Goal: Find specific page/section: Find specific page/section

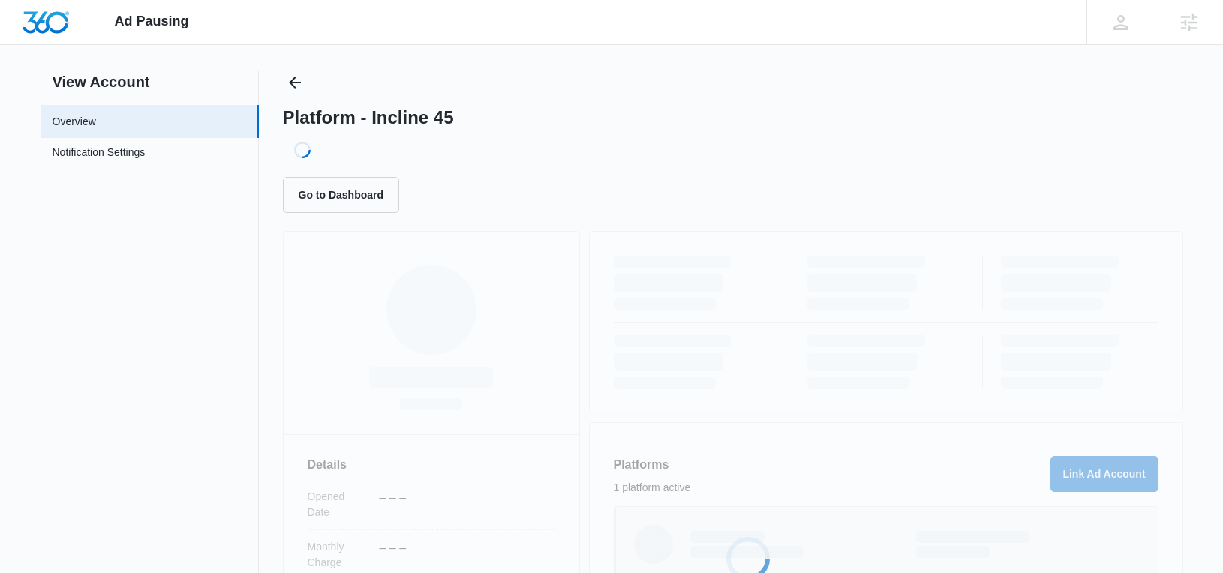
scroll to position [12, 0]
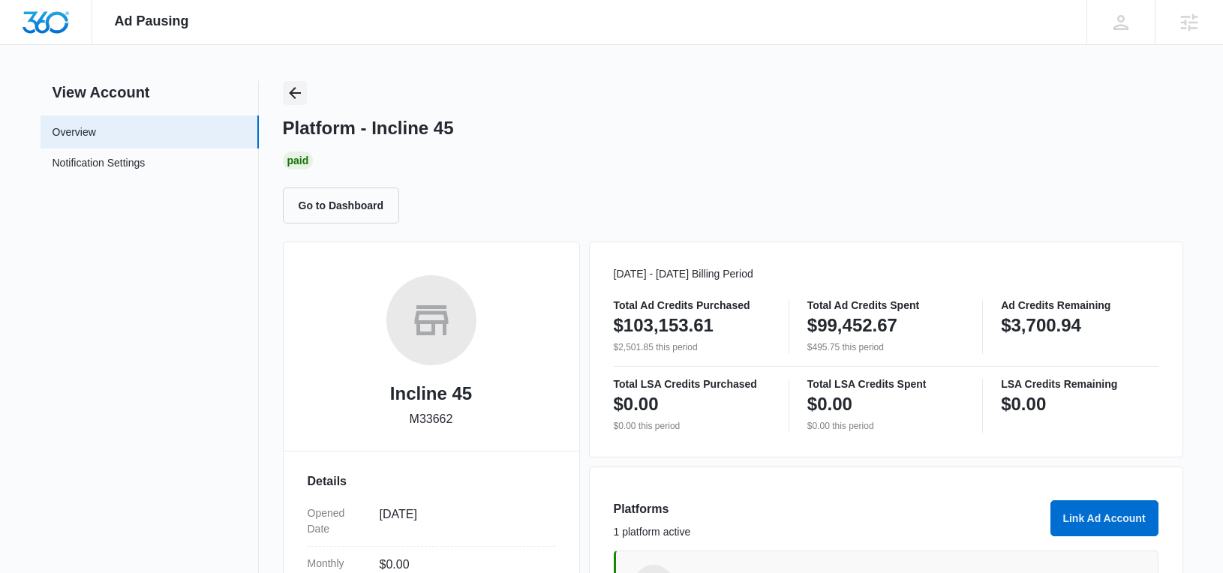
click at [296, 90] on icon "Back" at bounding box center [295, 93] width 18 height 18
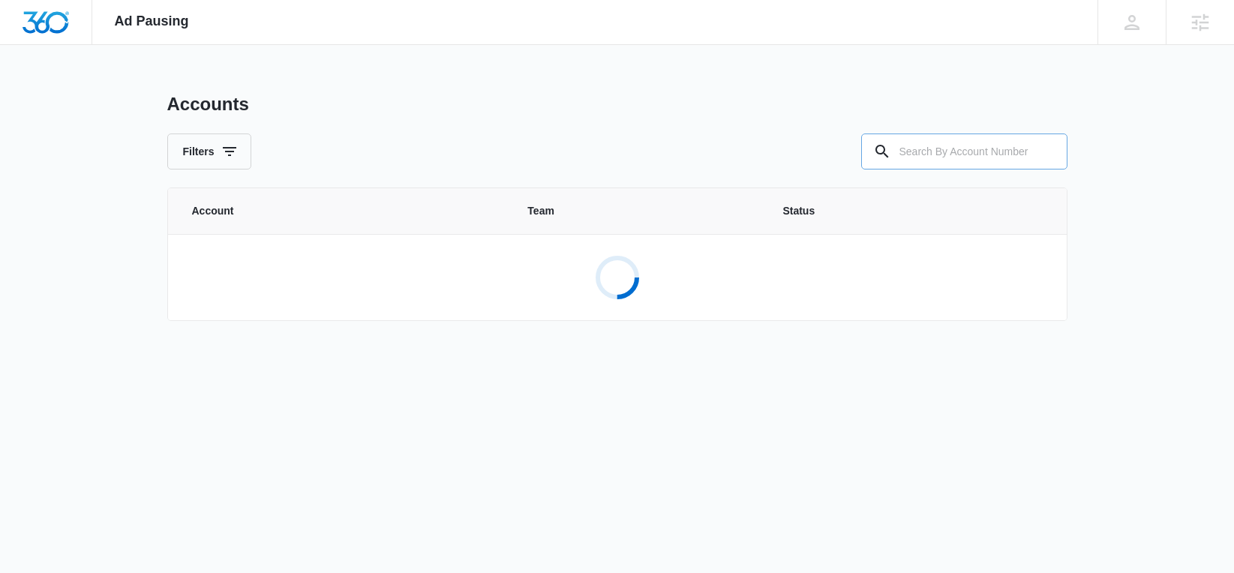
click at [997, 150] on input "text" at bounding box center [964, 152] width 206 height 36
type input "M12328"
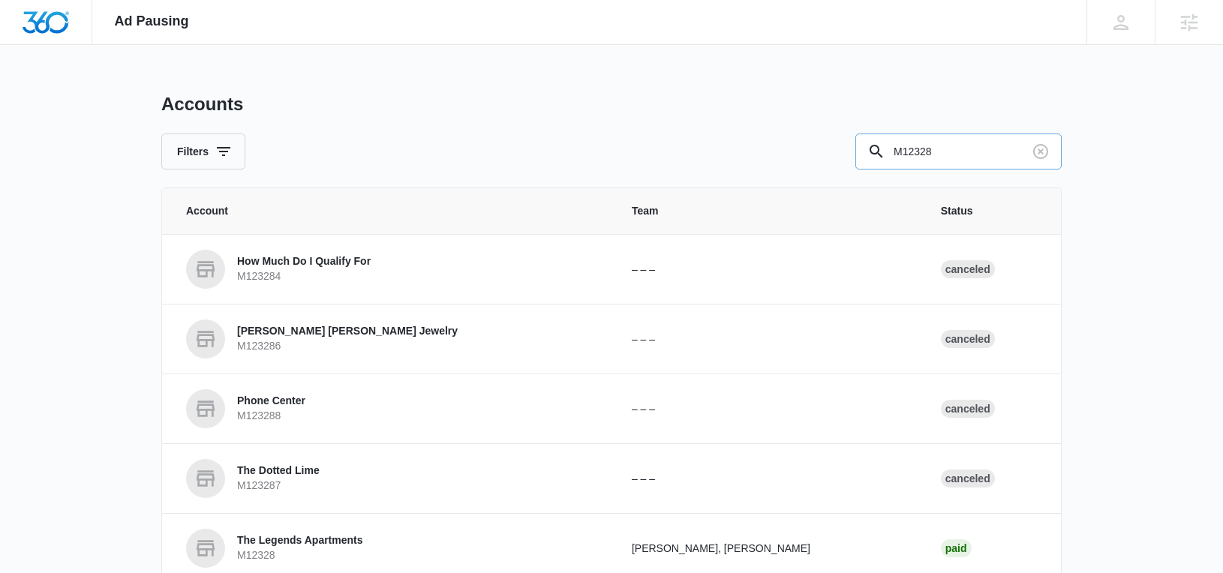
click at [954, 149] on input "M12328" at bounding box center [958, 152] width 206 height 36
drag, startPoint x: 881, startPoint y: 147, endPoint x: 870, endPoint y: 152, distance: 12.4
click at [871, 152] on icon at bounding box center [876, 152] width 18 height 18
click at [873, 151] on icon at bounding box center [876, 152] width 18 height 18
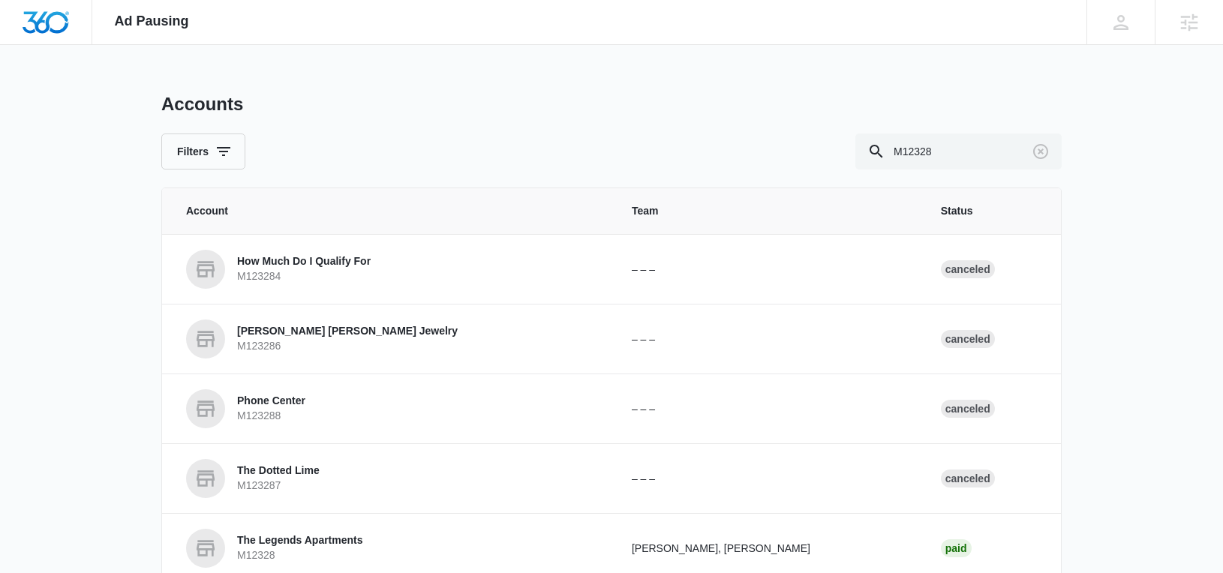
click at [988, 170] on div "Accounts Filters M12328 Account Team Status How Much Do I Qualify For M123284 –…" at bounding box center [611, 373] width 900 height 561
click at [955, 143] on input "M12328" at bounding box center [958, 152] width 206 height 36
click at [281, 536] on p "The Legends Apartments" at bounding box center [300, 541] width 126 height 15
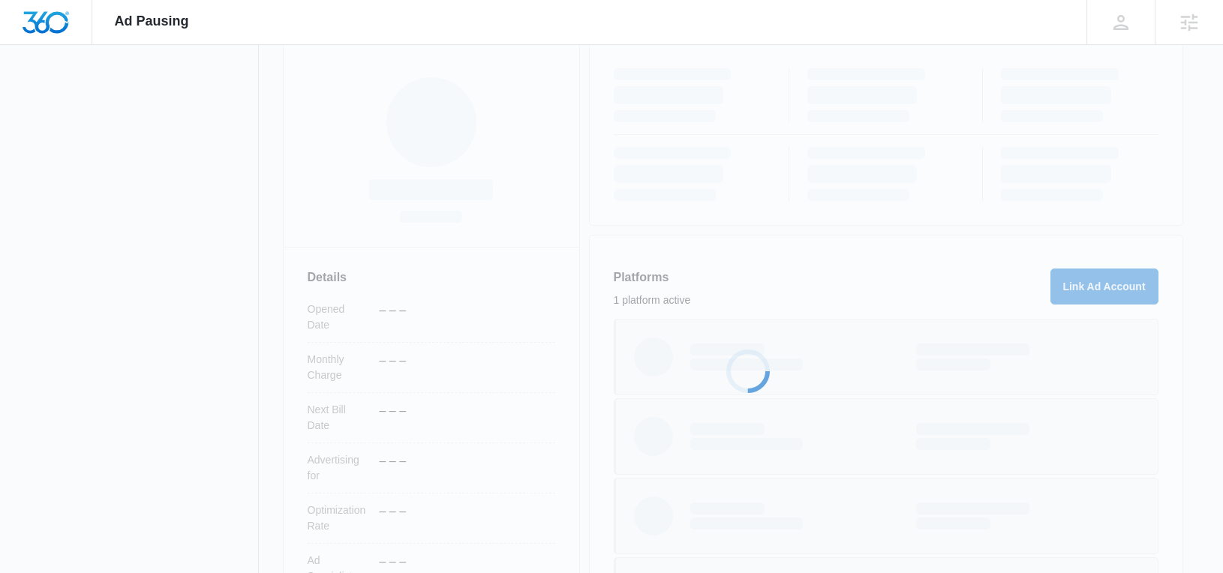
scroll to position [324, 0]
